Goal: Information Seeking & Learning: Understand process/instructions

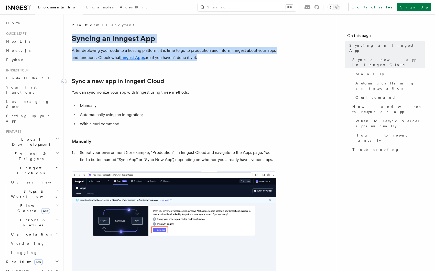
drag, startPoint x: 72, startPoint y: 39, endPoint x: 106, endPoint y: 85, distance: 57.3
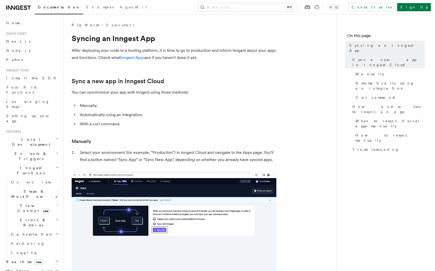
click at [103, 90] on p "You can synchronize your app with Inngest using three methods:" at bounding box center [174, 92] width 205 height 7
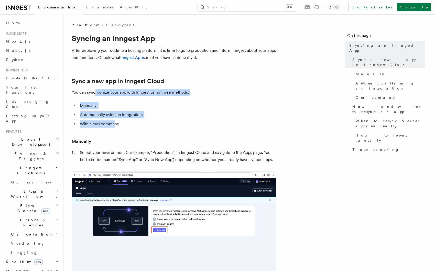
drag, startPoint x: 95, startPoint y: 93, endPoint x: 115, endPoint y: 123, distance: 35.5
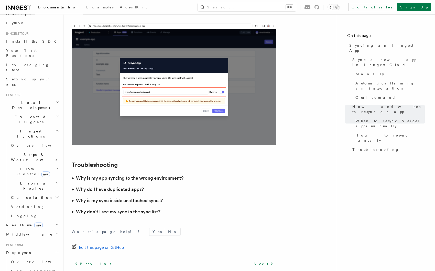
scroll to position [40, 0]
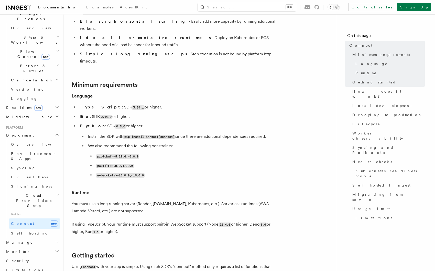
scroll to position [184, 0]
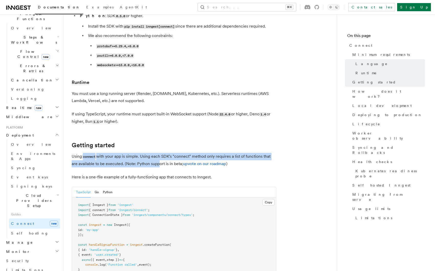
drag, startPoint x: 84, startPoint y: 138, endPoint x: 156, endPoint y: 144, distance: 72.7
click at [156, 153] on p "Using connect with your app is simple. Using each SDK's "connect" method only r…" at bounding box center [174, 160] width 205 height 15
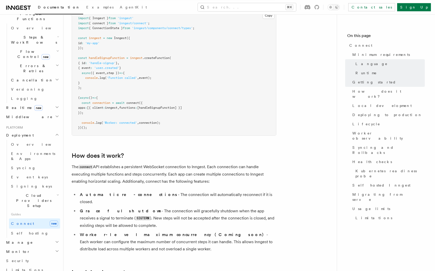
scroll to position [384, 0]
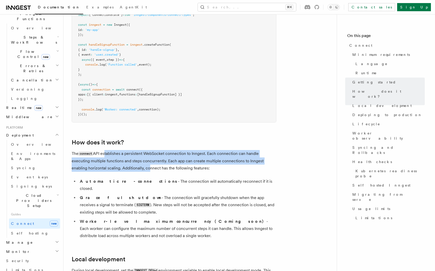
drag, startPoint x: 107, startPoint y: 136, endPoint x: 149, endPoint y: 154, distance: 45.7
click at [146, 153] on p "The connect API establishes a persistent WebSocket connection to Inngest. Each …" at bounding box center [174, 161] width 205 height 22
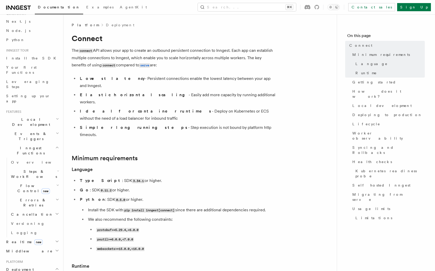
scroll to position [0, 0]
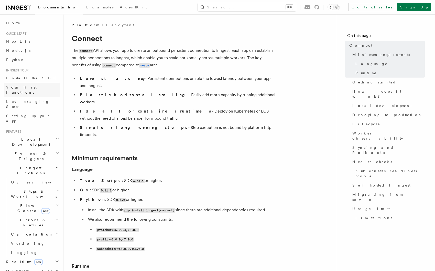
click at [38, 88] on link "Your first Functions" at bounding box center [32, 90] width 56 height 14
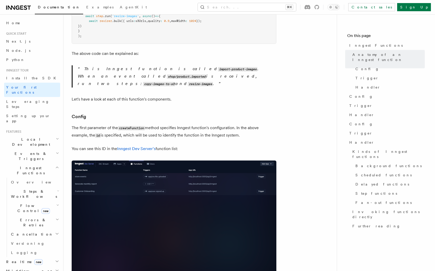
scroll to position [237, 0]
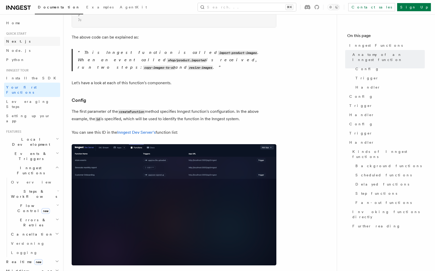
click at [22, 42] on link "Next.js" at bounding box center [32, 41] width 56 height 9
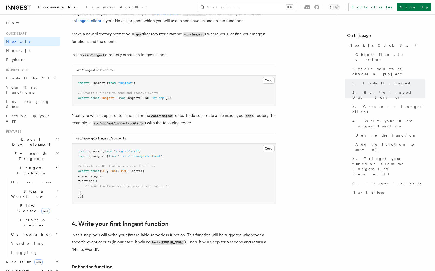
scroll to position [630, 0]
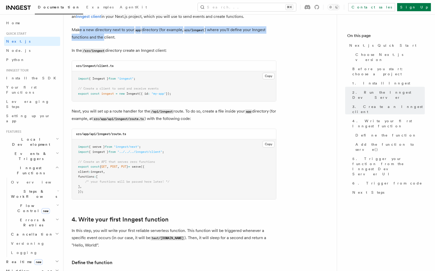
drag, startPoint x: 80, startPoint y: 31, endPoint x: 105, endPoint y: 39, distance: 25.7
click at [105, 39] on p "Make a new directory next to your app directory (for example, src/inngest ) whe…" at bounding box center [174, 33] width 205 height 15
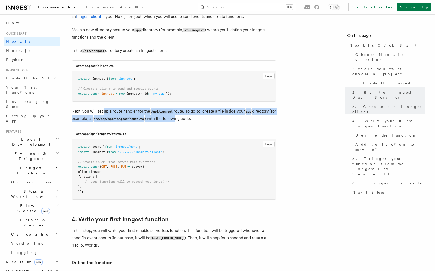
drag, startPoint x: 104, startPoint y: 113, endPoint x: 184, endPoint y: 120, distance: 80.6
click at [184, 120] on p "Next, you will set up a route handler for the /api/inngest route. To do so, cre…" at bounding box center [174, 115] width 205 height 15
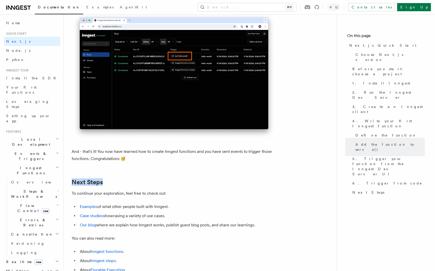
scroll to position [3043, 0]
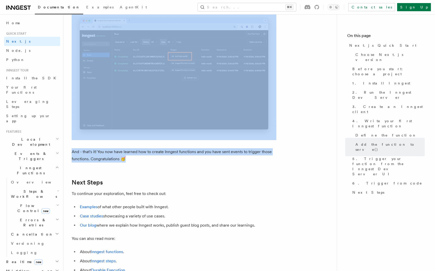
drag, startPoint x: 73, startPoint y: 39, endPoint x: 142, endPoint y: 168, distance: 146.5
copy article "loremi { DoloRsitamet } cons "adip/elitse" ; doeius { tempori } utla "../../../…"
